Goal: Task Accomplishment & Management: Use online tool/utility

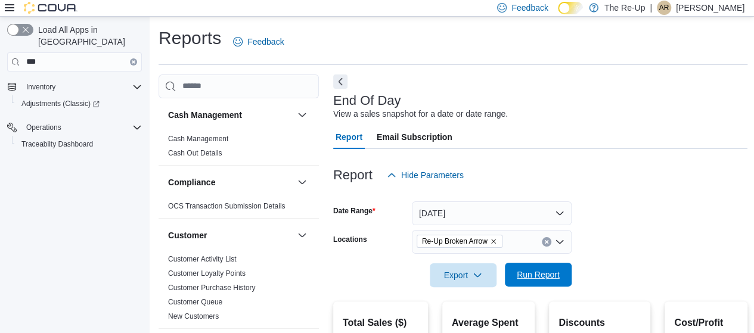
click at [545, 278] on span "Run Report" at bounding box center [538, 275] width 43 height 12
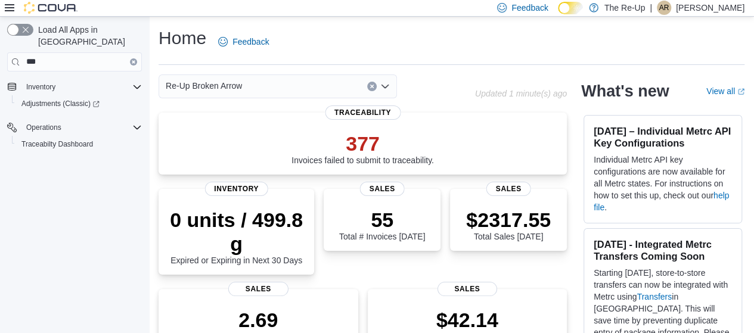
click at [133, 61] on icon "Clear input" at bounding box center [133, 62] width 2 height 2
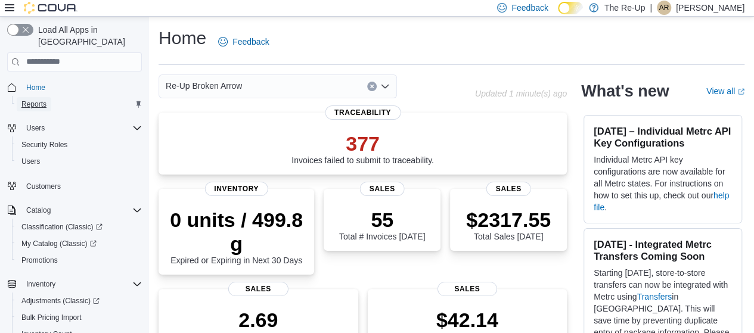
click at [36, 100] on span "Reports" at bounding box center [33, 105] width 25 height 10
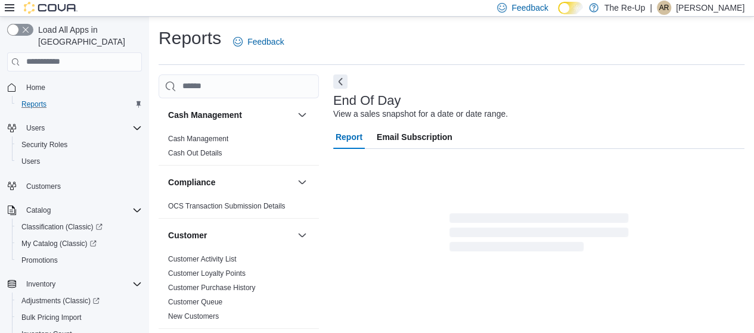
scroll to position [24, 0]
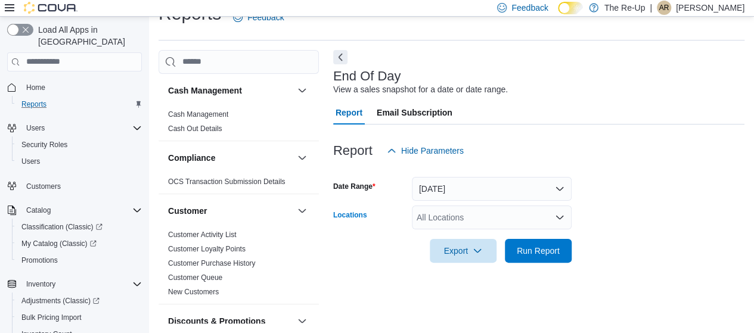
click at [559, 213] on icon "Open list of options" at bounding box center [560, 218] width 10 height 10
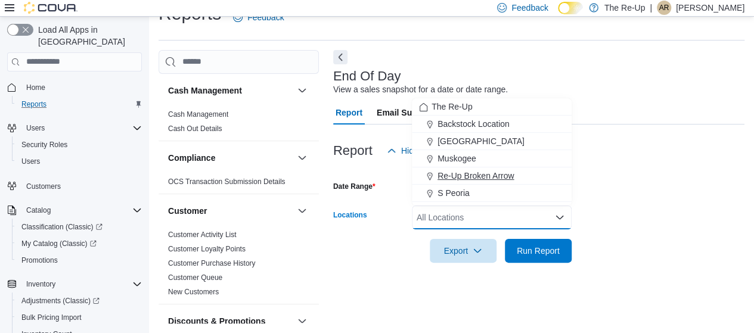
click at [508, 175] on span "Re-Up Broken Arrow" at bounding box center [475, 176] width 76 height 12
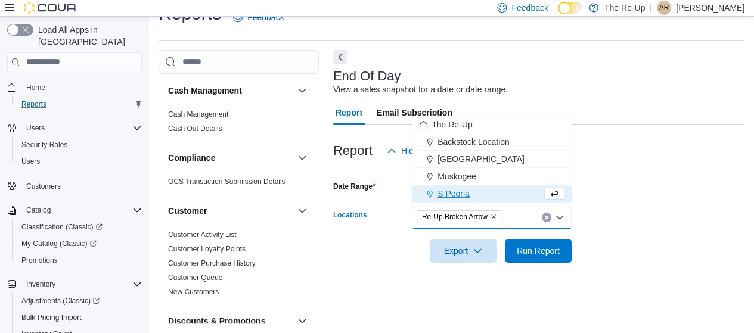
click at [601, 172] on div at bounding box center [538, 170] width 411 height 14
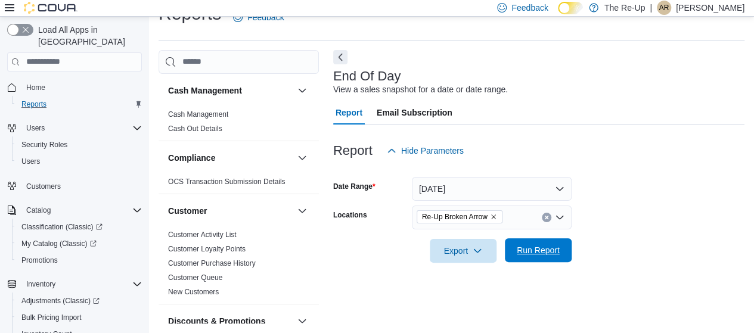
click at [536, 252] on span "Run Report" at bounding box center [538, 250] width 43 height 12
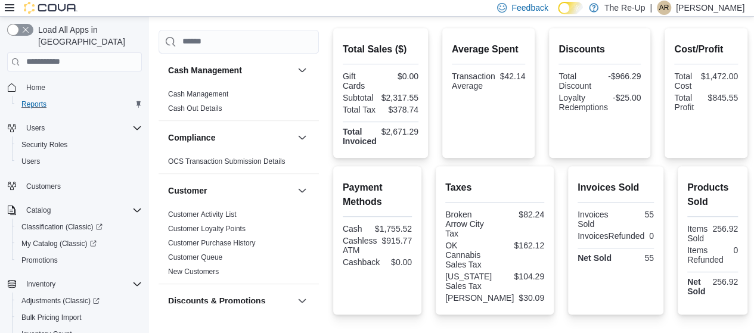
scroll to position [280, 0]
